Goal: Information Seeking & Learning: Find specific fact

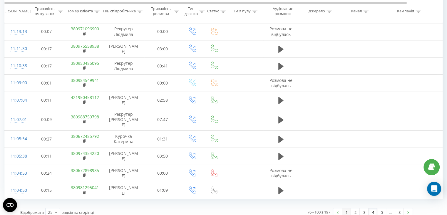
click at [347, 208] on link "1" at bounding box center [346, 212] width 9 height 8
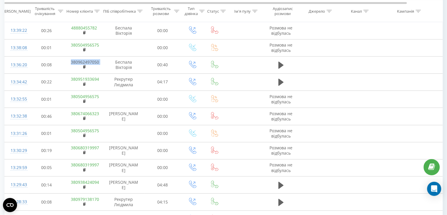
scroll to position [415, 0]
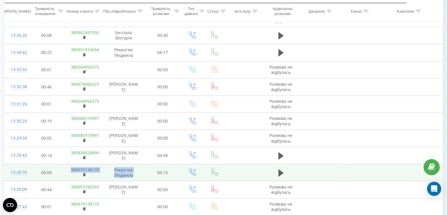
drag, startPoint x: 68, startPoint y: 167, endPoint x: 138, endPoint y: 172, distance: 69.6
click at [138, 172] on tr "13:28:33 00:08 380979138170 [PERSON_NAME] [PERSON_NAME] 04:15" at bounding box center [243, 172] width 476 height 17
copy tr "380979138170 [PERSON_NAME] [PERSON_NAME]"
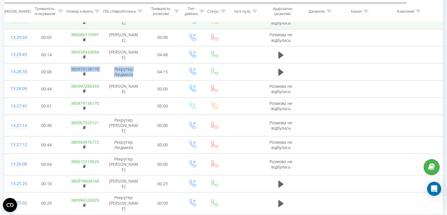
scroll to position [522, 0]
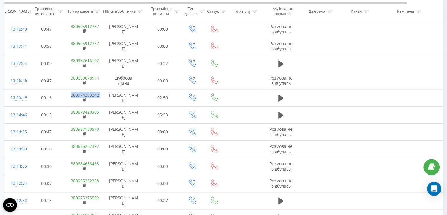
scroll to position [522, 0]
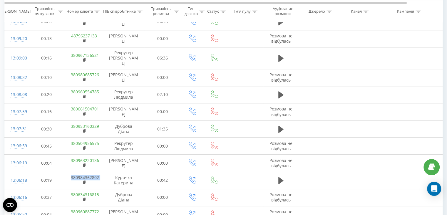
scroll to position [415, 0]
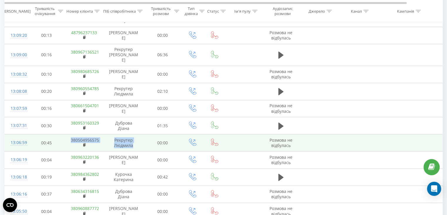
drag, startPoint x: 68, startPoint y: 133, endPoint x: 137, endPoint y: 138, distance: 69.3
click at [137, 138] on tr "13:06:59 00:45 380504956575 [PERSON_NAME] [PERSON_NAME] 00:00 Розмова не відбул…" at bounding box center [243, 142] width 476 height 17
copy tr "380504956575 [PERSON_NAME] [PERSON_NAME]"
